Goal: Task Accomplishment & Management: Use online tool/utility

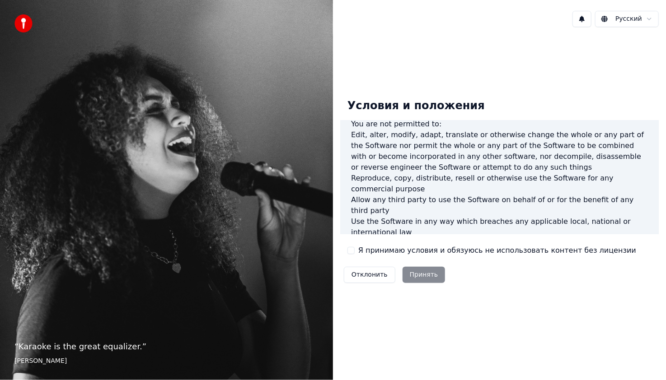
scroll to position [361, 0]
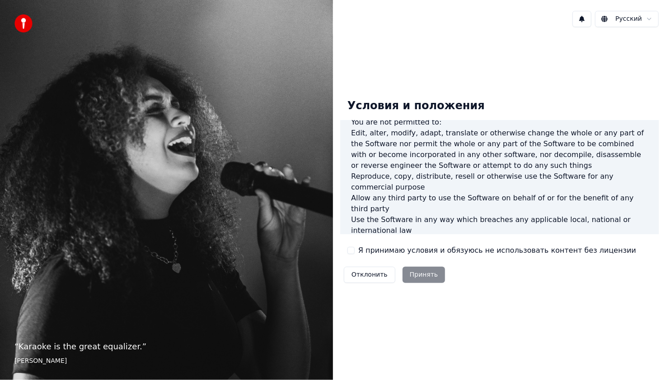
click at [641, 19] on html "“ Karaoke is the great equalizer. ” [PERSON_NAME] Русский Условия и положения E…" at bounding box center [333, 190] width 666 height 380
click at [530, 77] on div "Условия и положения End-User License Agreement ([PERSON_NAME]) of Youka This En…" at bounding box center [499, 189] width 333 height 310
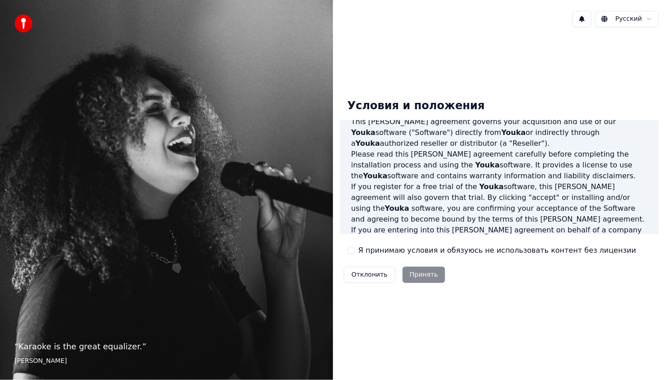
scroll to position [0, 0]
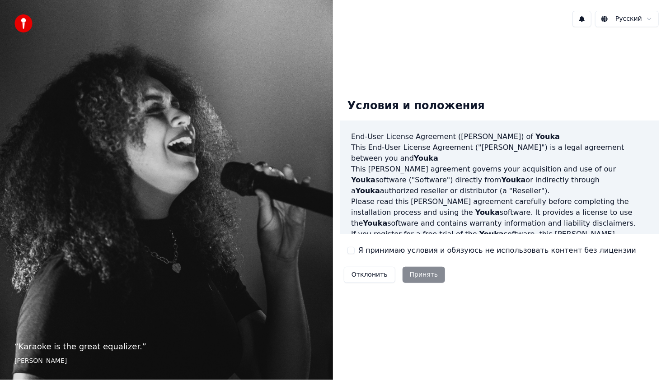
click at [349, 250] on button "Я принимаю условия и обязуюсь не использовать контент без лицензии" at bounding box center [350, 250] width 7 height 7
click at [407, 273] on button "Принять" at bounding box center [423, 275] width 43 height 16
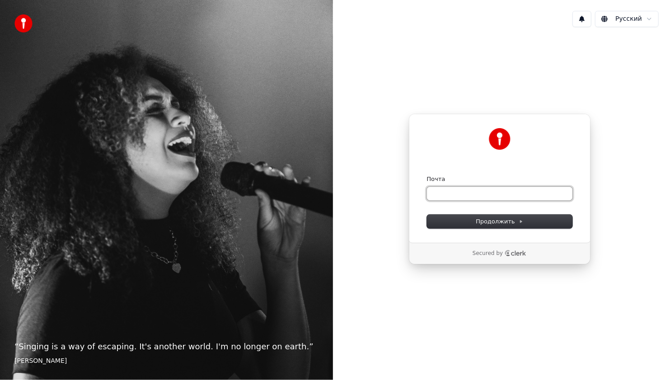
click at [517, 195] on input "Почта" at bounding box center [499, 194] width 145 height 14
drag, startPoint x: 425, startPoint y: 189, endPoint x: 415, endPoint y: 190, distance: 10.0
click at [415, 190] on div "Продолжить с помощью Google или Почта * Продолжить" at bounding box center [500, 178] width 182 height 129
type input "*"
paste input "**********"
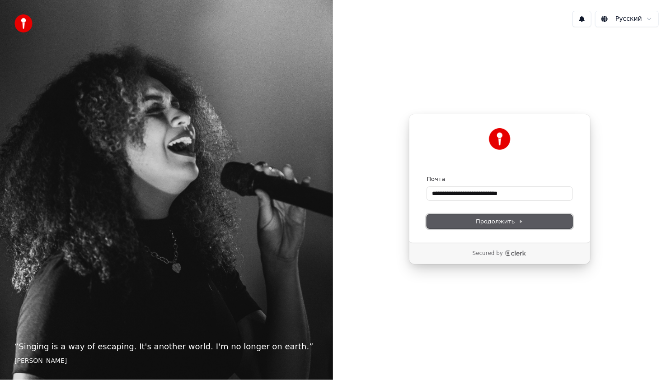
click at [508, 221] on span "Продолжить" at bounding box center [499, 222] width 47 height 8
type input "**********"
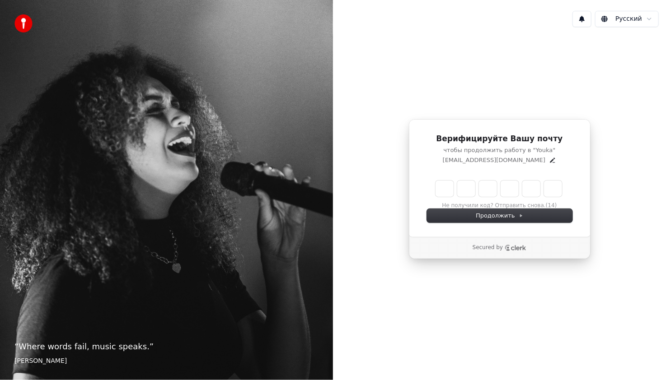
type input "******"
type input "*"
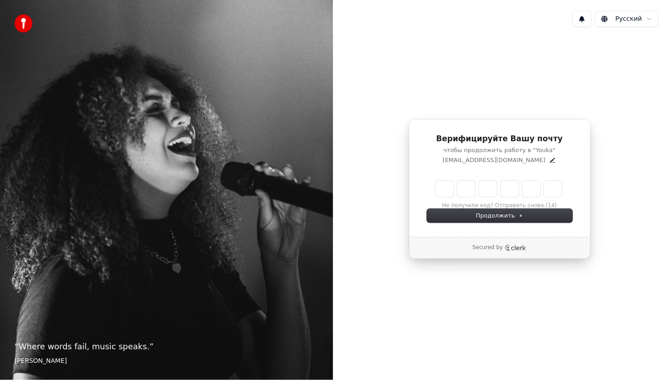
type input "*"
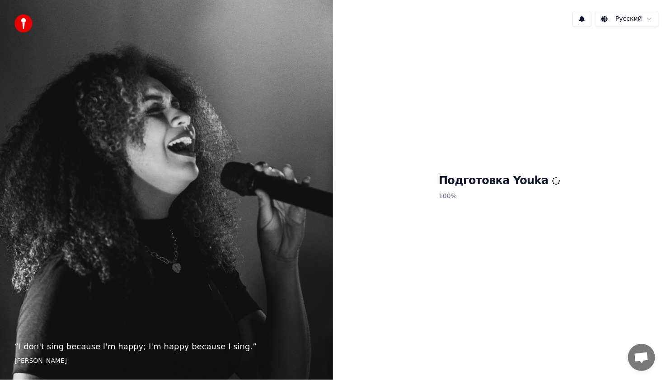
click at [574, 176] on div "Подготовка Youka 100 %" at bounding box center [499, 189] width 333 height 310
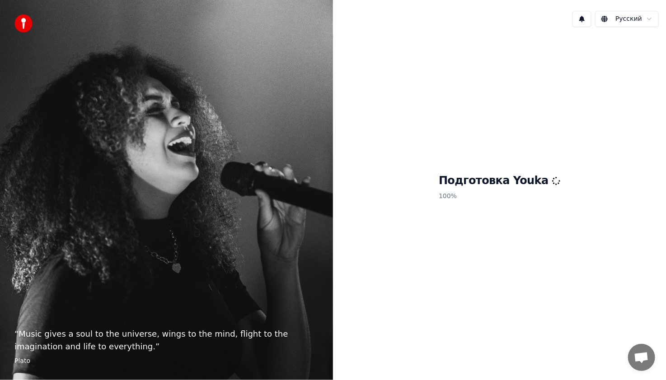
click at [490, 213] on div "Подготовка Youka 100 %" at bounding box center [499, 189] width 333 height 310
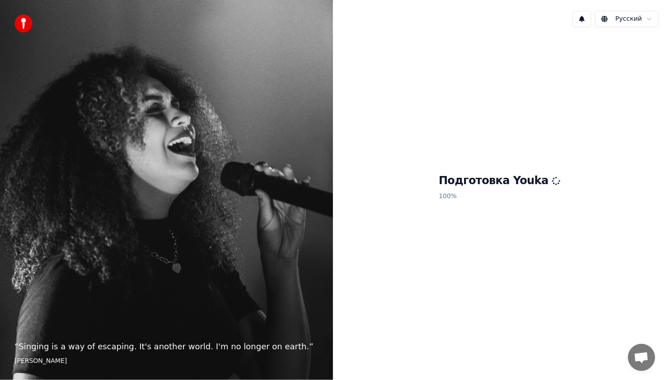
click at [430, 170] on div "Подготовка Youka 100 %" at bounding box center [499, 189] width 333 height 310
click at [448, 195] on div "Подготовка Youka 100 %" at bounding box center [499, 189] width 333 height 310
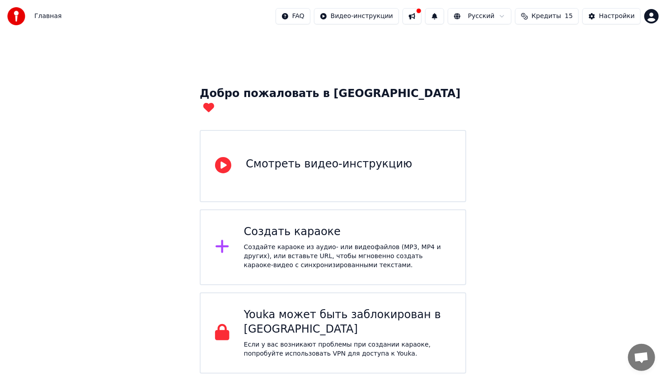
click at [421, 19] on button at bounding box center [411, 16] width 19 height 16
drag, startPoint x: 520, startPoint y: 268, endPoint x: 502, endPoint y: 260, distance: 19.2
click at [518, 265] on div "Добро пожаловать в Youka Смотреть видео-инструкцию Создать караоке Создайте кар…" at bounding box center [333, 203] width 666 height 341
click at [367, 243] on div "Создайте караоке из аудио- или видеофайлов (MP3, MP4 и других), или вставьте UR…" at bounding box center [347, 256] width 207 height 27
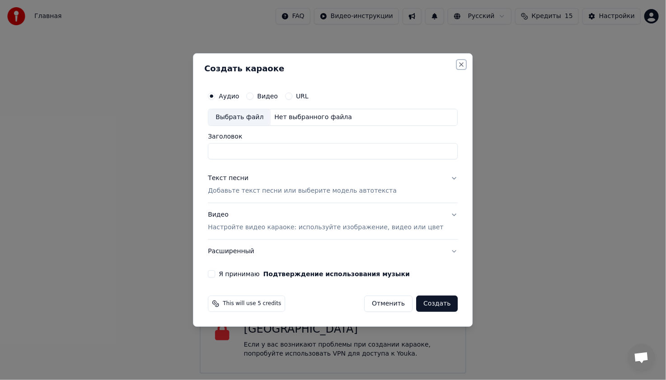
click at [458, 64] on button "Close" at bounding box center [461, 64] width 7 height 7
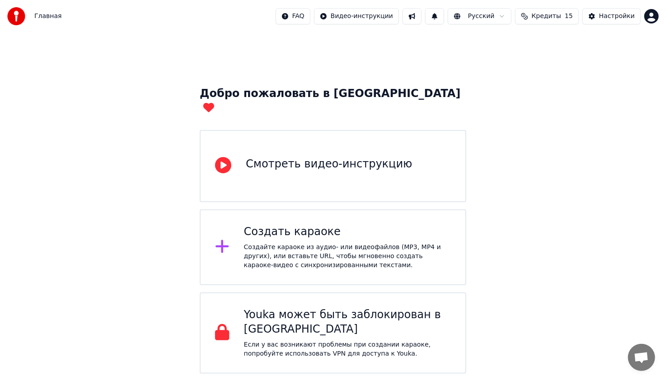
click at [356, 157] on div "Смотреть видео-инструкцию" at bounding box center [329, 164] width 166 height 14
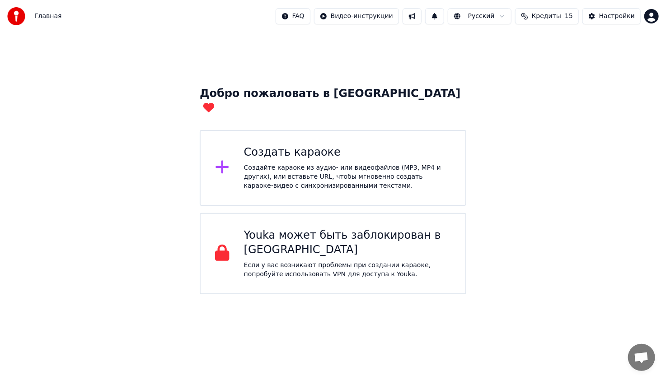
click at [235, 159] on div at bounding box center [226, 168] width 22 height 18
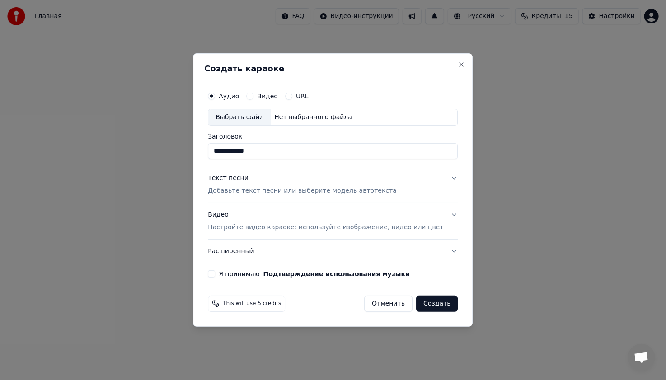
drag, startPoint x: 281, startPoint y: 149, endPoint x: 220, endPoint y: 155, distance: 61.8
click at [220, 155] on div "**********" at bounding box center [332, 183] width 257 height 198
type input "****"
click at [274, 192] on p "Добавьте текст песни или выберите модель автотекста" at bounding box center [302, 190] width 189 height 9
